Goal: Check status: Check status

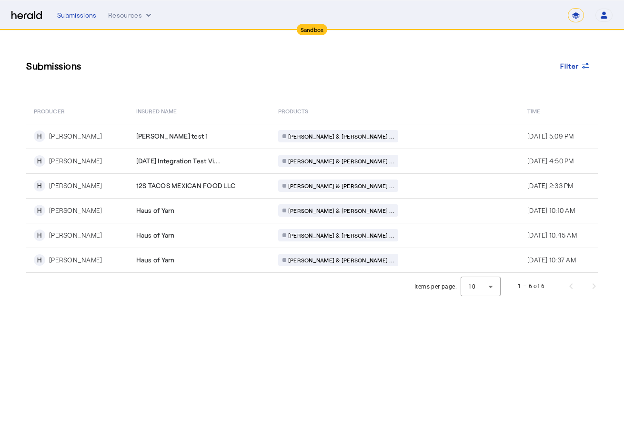
click at [90, 66] on div "Submissions Filter" at bounding box center [312, 66] width 572 height 32
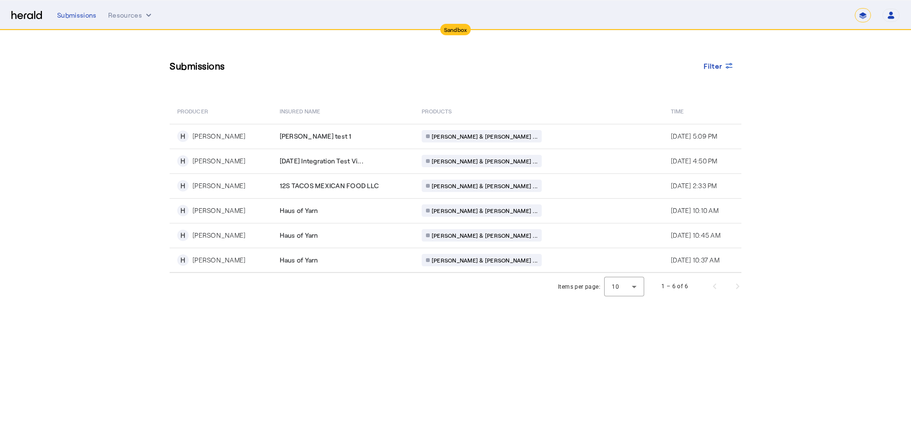
click at [573, 85] on div "Submissions Filter PRODUCER Insured Name PRODUCTS Time H [PERSON_NAME] [PERSON_…" at bounding box center [456, 152] width 610 height 243
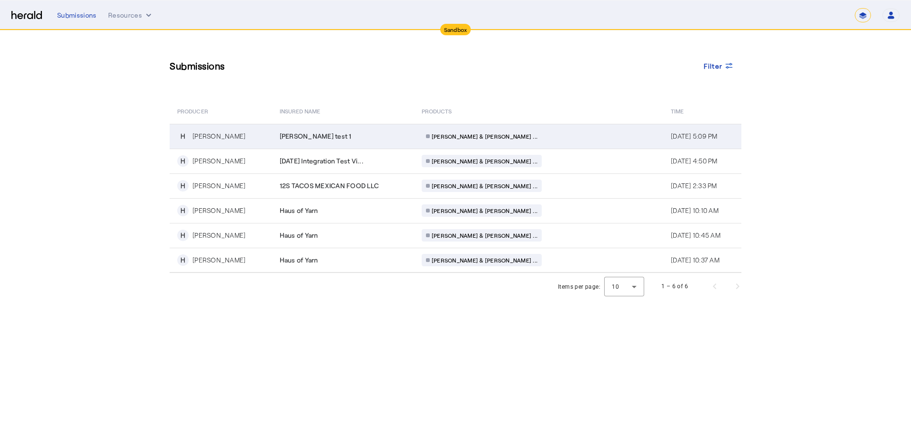
click at [344, 130] on td "[PERSON_NAME] test 1" at bounding box center [343, 136] width 142 height 25
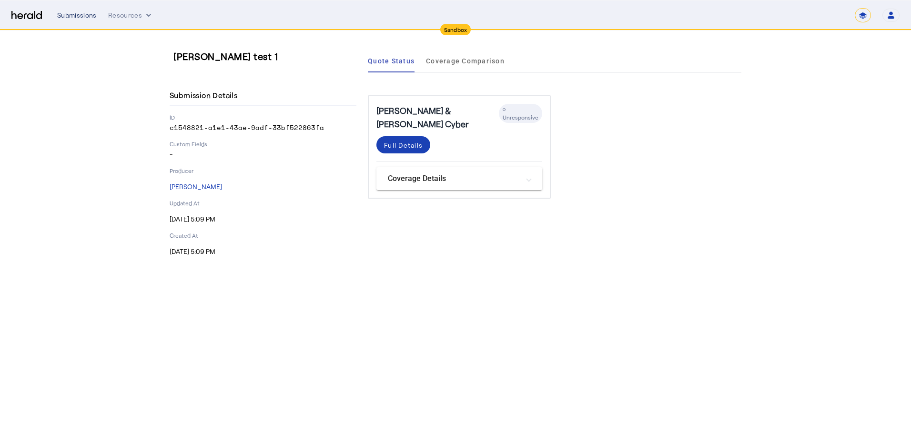
click at [75, 15] on div "Submissions" at bounding box center [77, 15] width 40 height 10
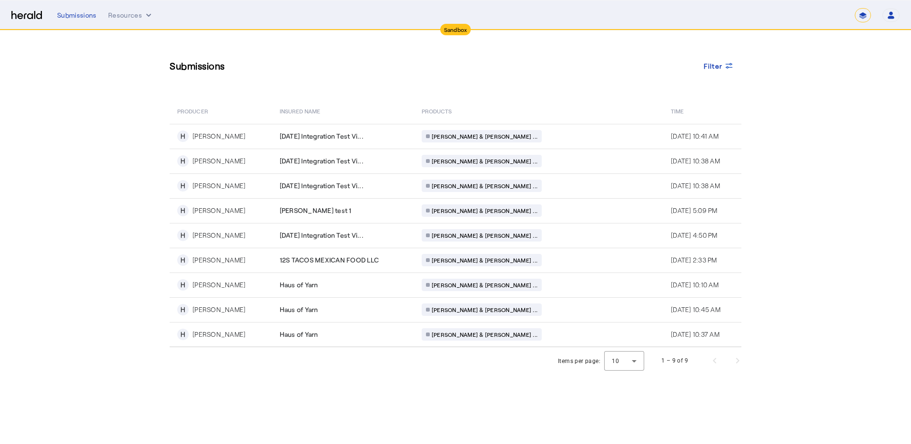
click at [812, 180] on section "Submissions Filter PRODUCER Insured Name PRODUCTS Time H [PERSON_NAME] [DATE] I…" at bounding box center [455, 203] width 911 height 344
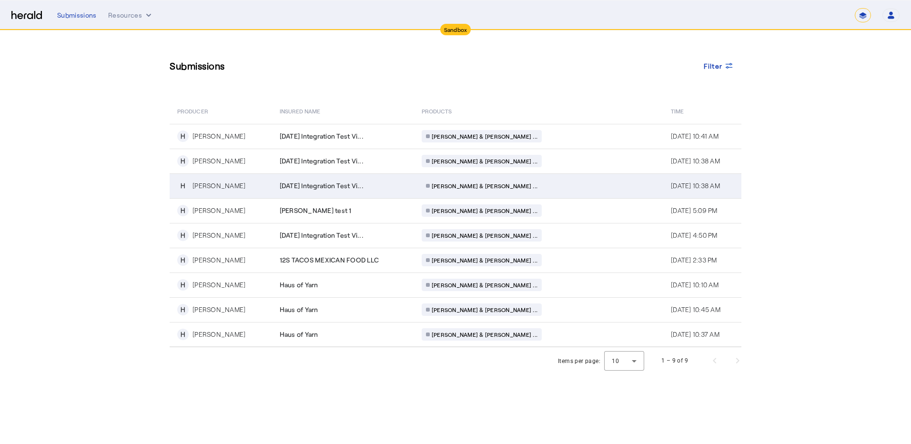
click at [364, 182] on span "[DATE] Integration Test Vi..." at bounding box center [322, 186] width 84 height 10
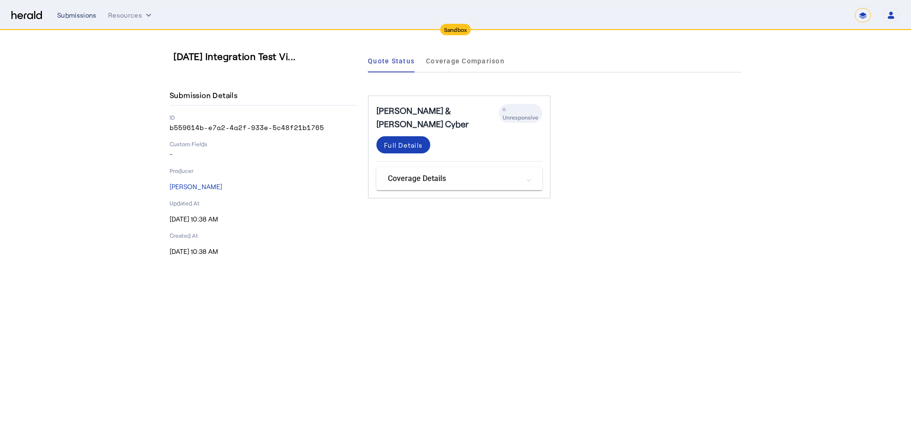
click at [78, 15] on div "Submissions" at bounding box center [77, 15] width 40 height 10
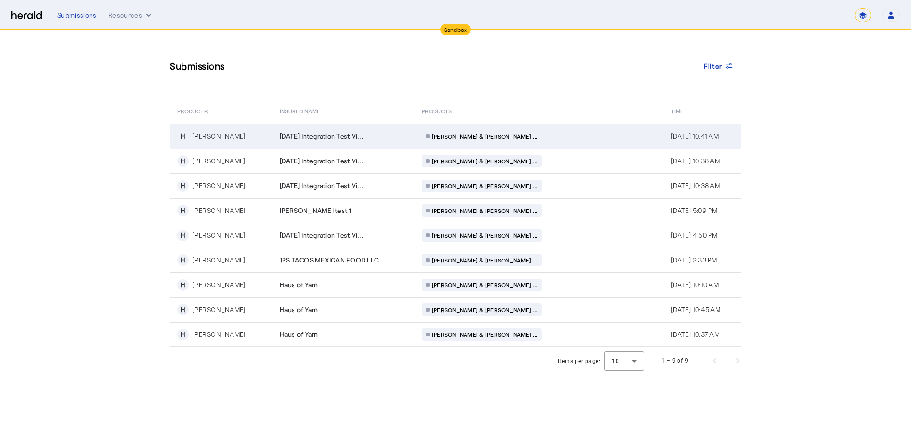
click at [451, 140] on span "[PERSON_NAME] & [PERSON_NAME] ..." at bounding box center [485, 137] width 106 height 8
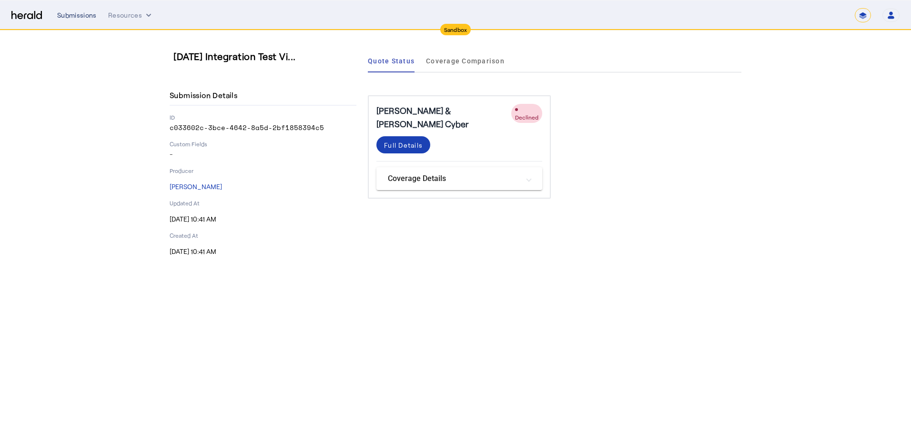
click at [82, 15] on div "Submissions" at bounding box center [77, 15] width 40 height 10
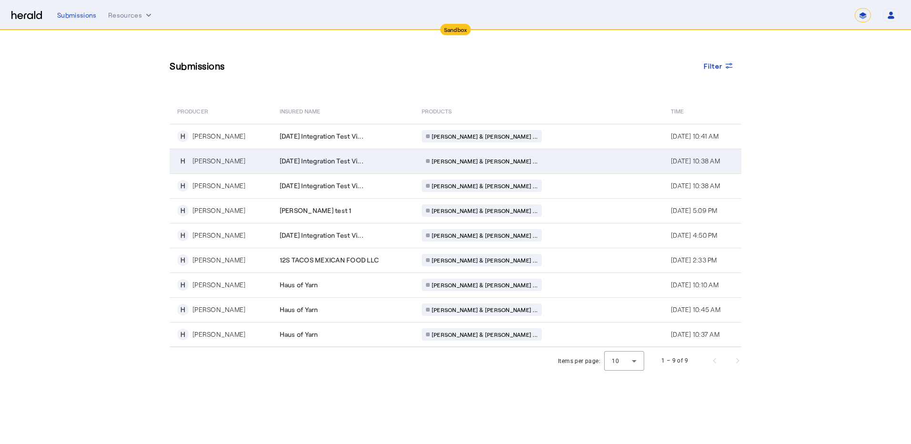
click at [353, 167] on td "[DATE] Integration Test Vi..." at bounding box center [343, 161] width 142 height 25
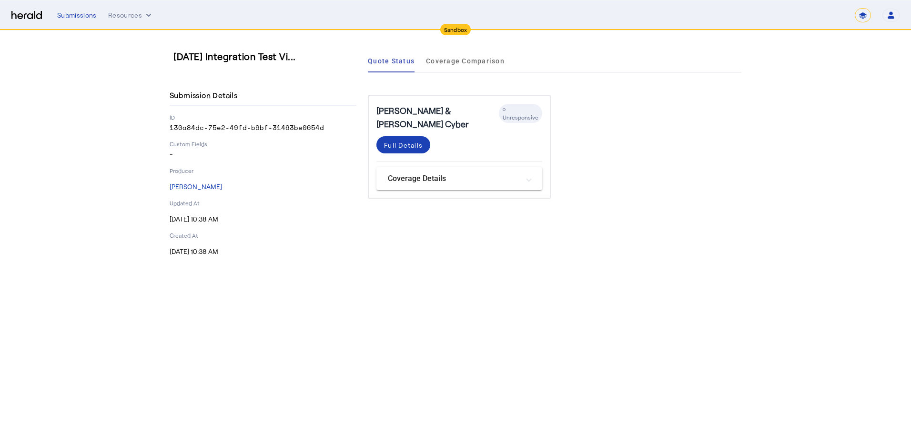
click at [617, 146] on div "[PERSON_NAME] & [PERSON_NAME] Cyber Unresponsive Full Details Coverage Details …" at bounding box center [555, 146] width 374 height 103
click at [570, 56] on div "Quote Status Coverage Comparison" at bounding box center [555, 61] width 374 height 23
click at [357, 247] on div "[DATE] Integration Test Vi... Submission Details ID 130a84dc-75e2-49fd-b9bf-314…" at bounding box center [456, 153] width 572 height 207
